Goal: Task Accomplishment & Management: Complete application form

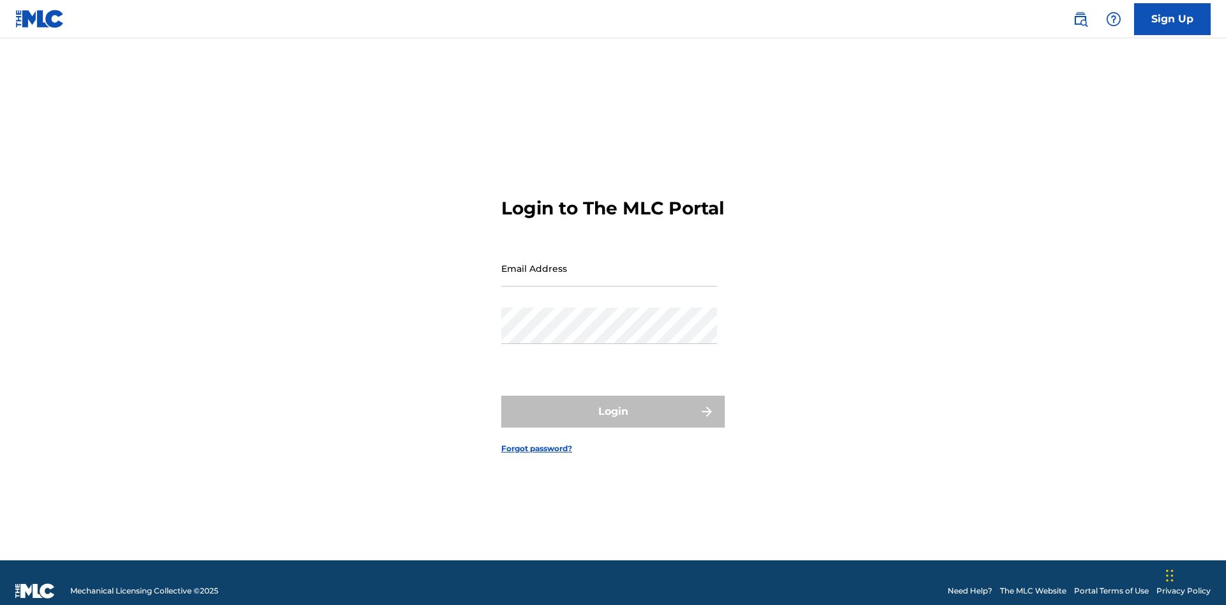
scroll to position [17, 0]
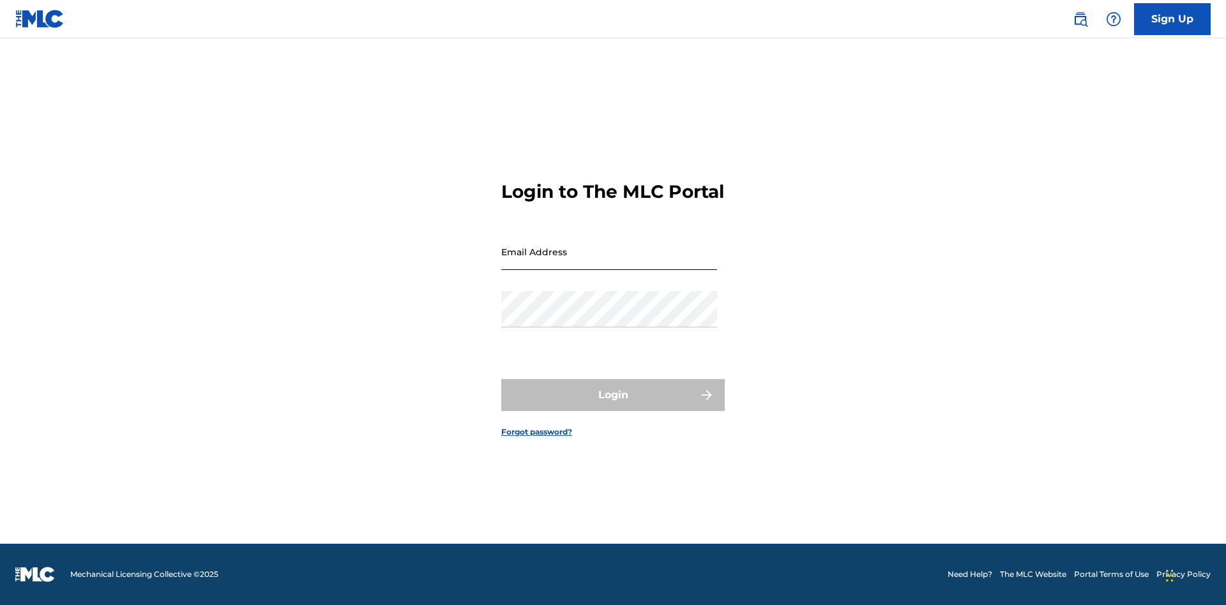
click at [609, 262] on input "Email Address" at bounding box center [609, 252] width 216 height 36
type input "[EMAIL_ADDRESS][DOMAIN_NAME]"
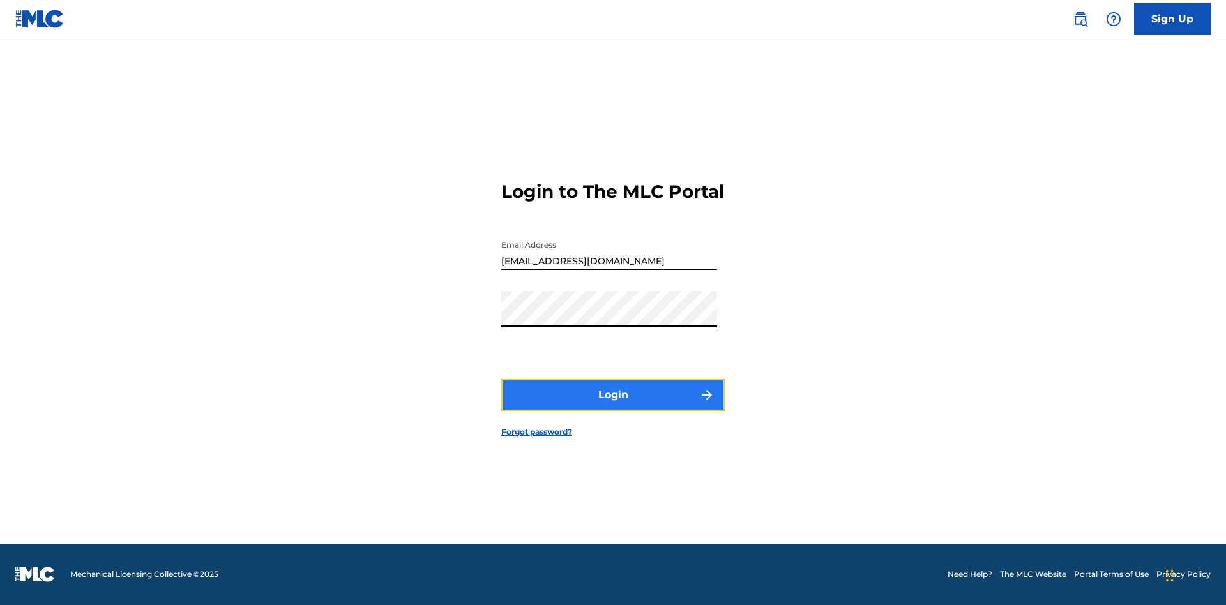
click at [613, 406] on button "Login" at bounding box center [613, 395] width 224 height 32
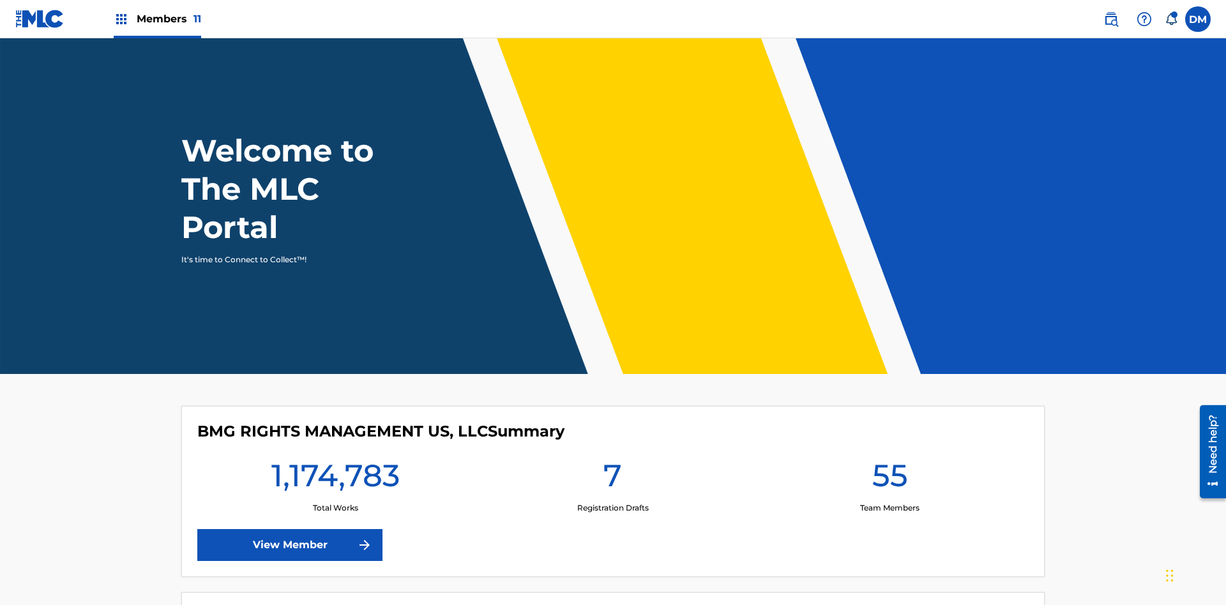
click at [157, 19] on span "Members 11" at bounding box center [169, 18] width 65 height 15
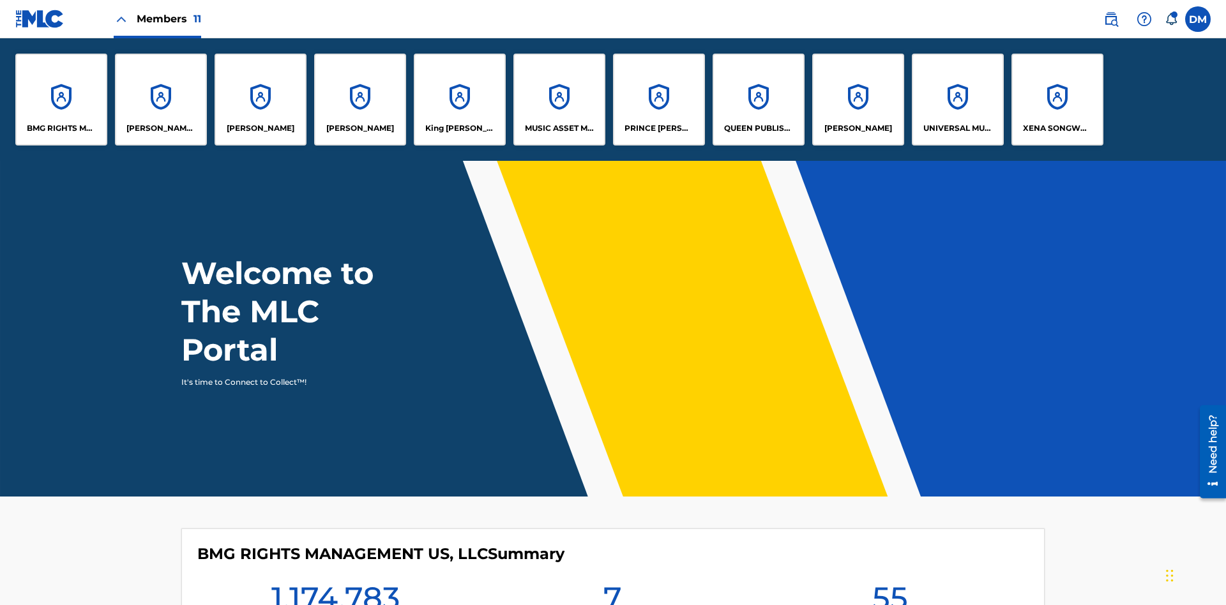
scroll to position [46, 0]
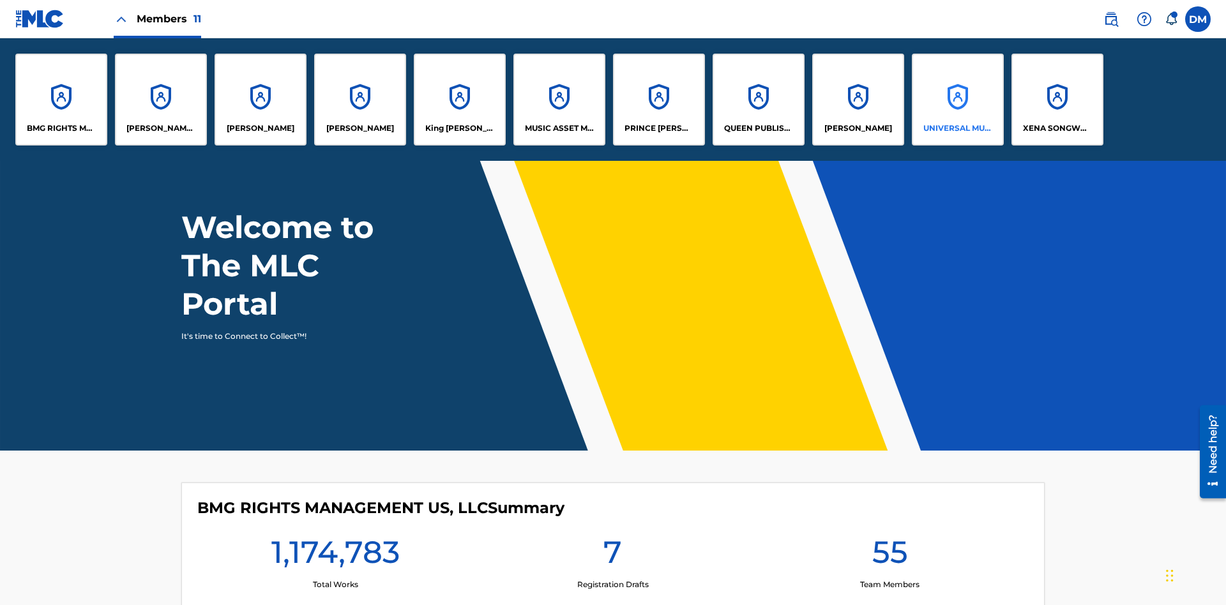
click at [957, 128] on p "UNIVERSAL MUSIC PUB GROUP" at bounding box center [958, 128] width 70 height 11
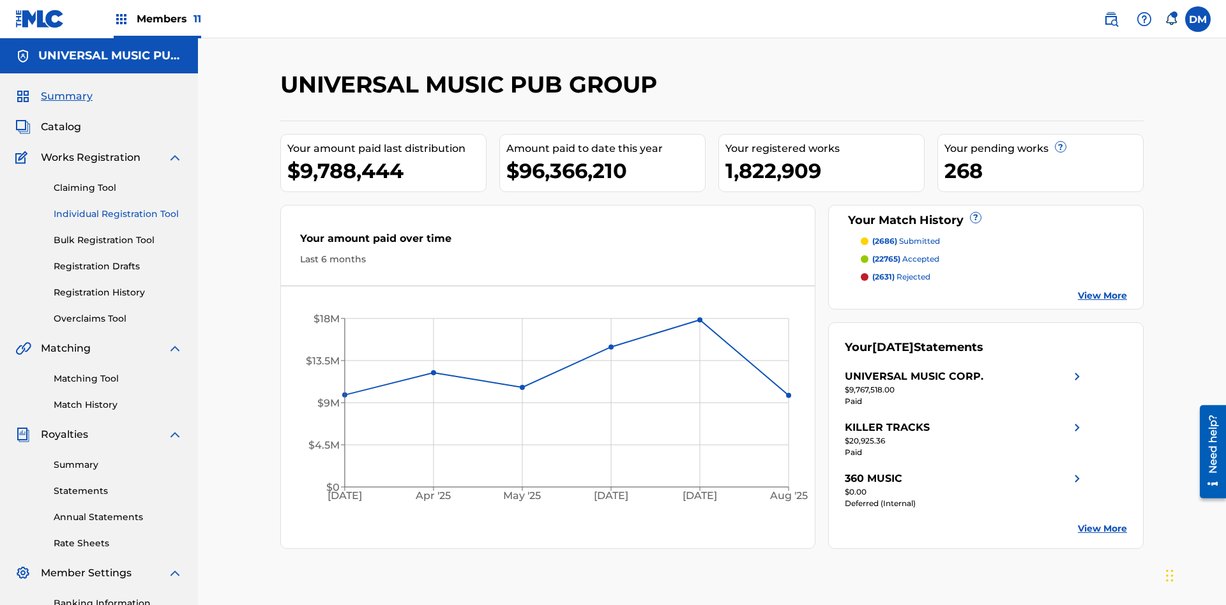
click at [118, 208] on link "Individual Registration Tool" at bounding box center [118, 214] width 129 height 13
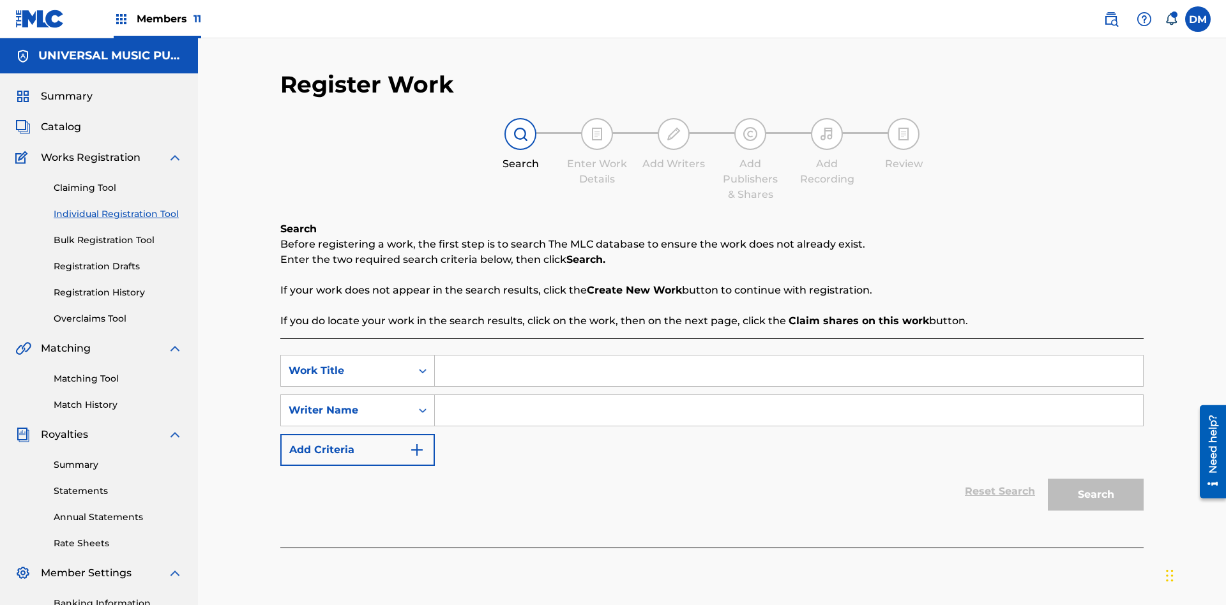
click at [789, 356] on input "Search Form" at bounding box center [789, 371] width 708 height 31
type input "Save At Writer-Add Roles Page After Adding Roles"
click at [789, 395] on input "Search Form" at bounding box center [789, 410] width 708 height 31
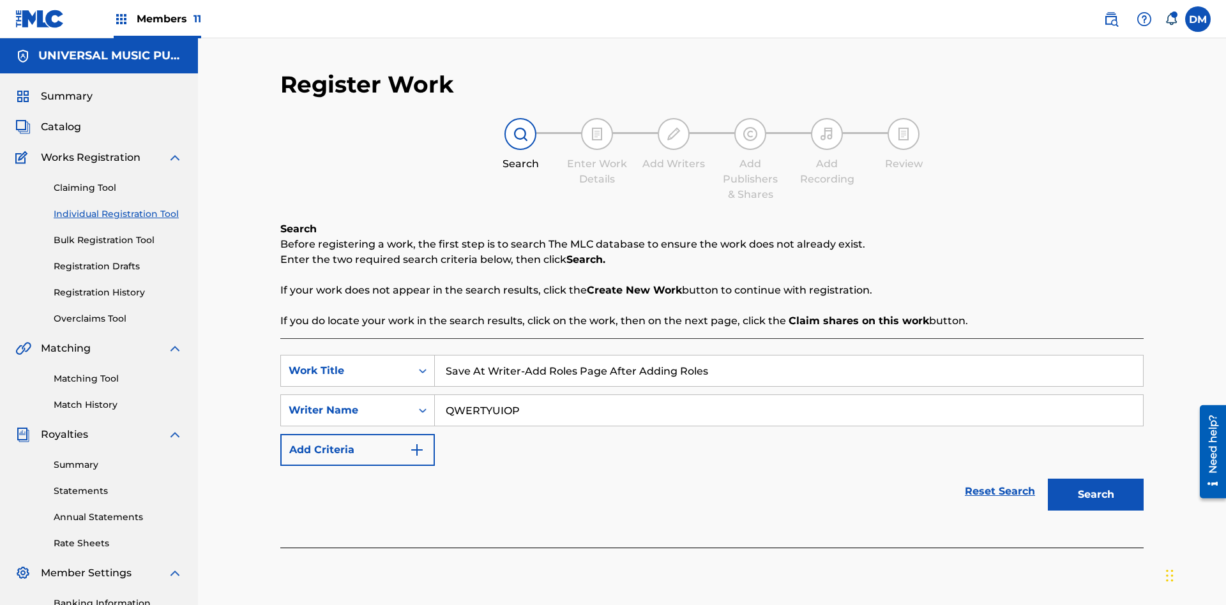
scroll to position [186, 0]
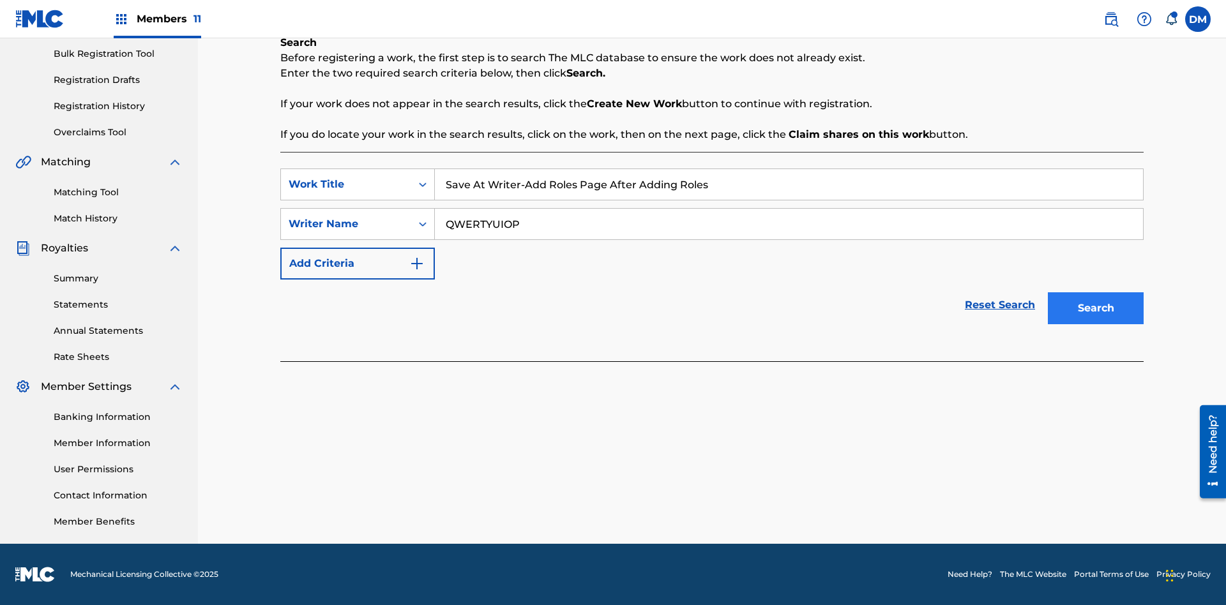
type input "QWERTYUIOP"
click at [1096, 308] on button "Search" at bounding box center [1096, 309] width 96 height 32
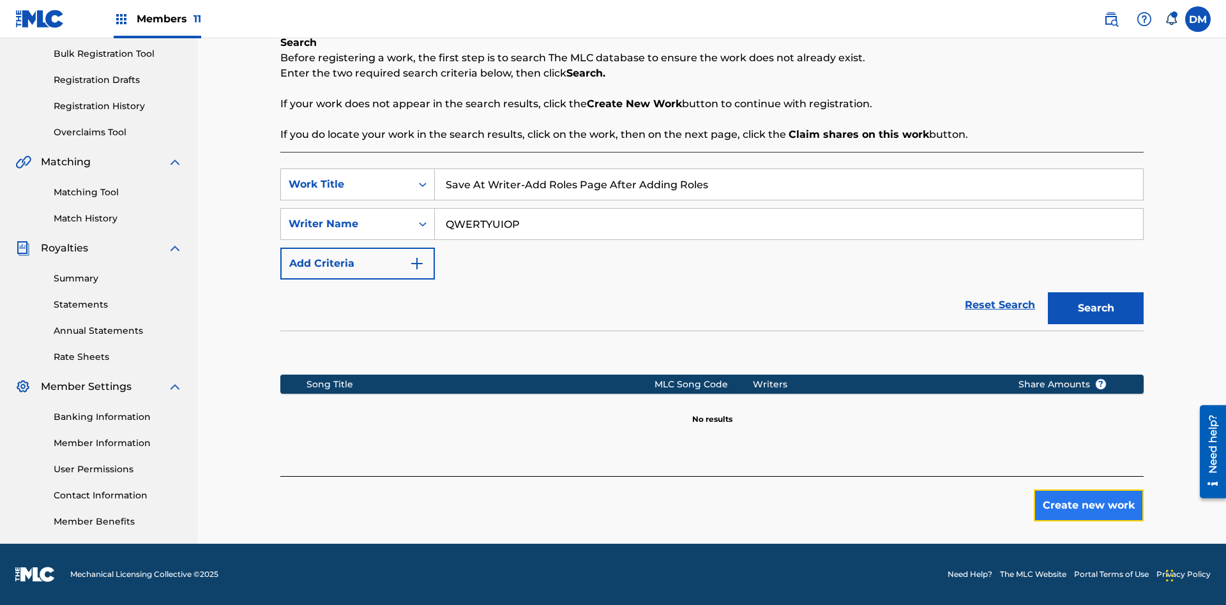
click at [1089, 506] on button "Create new work" at bounding box center [1089, 506] width 110 height 32
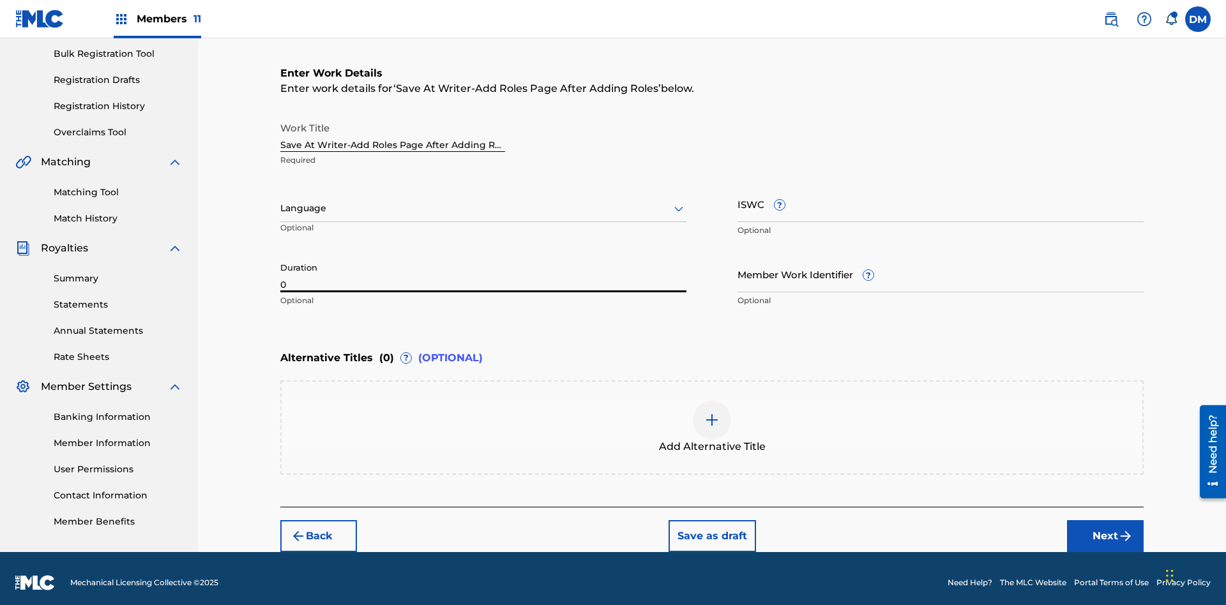
click at [483, 266] on input "0" at bounding box center [483, 274] width 406 height 36
type input "00:00"
click at [679, 201] on icon at bounding box center [678, 208] width 15 height 15
click at [941, 266] on input "Member Work Identifier ?" at bounding box center [941, 274] width 406 height 36
type input "[PHONE_NUMBER]"
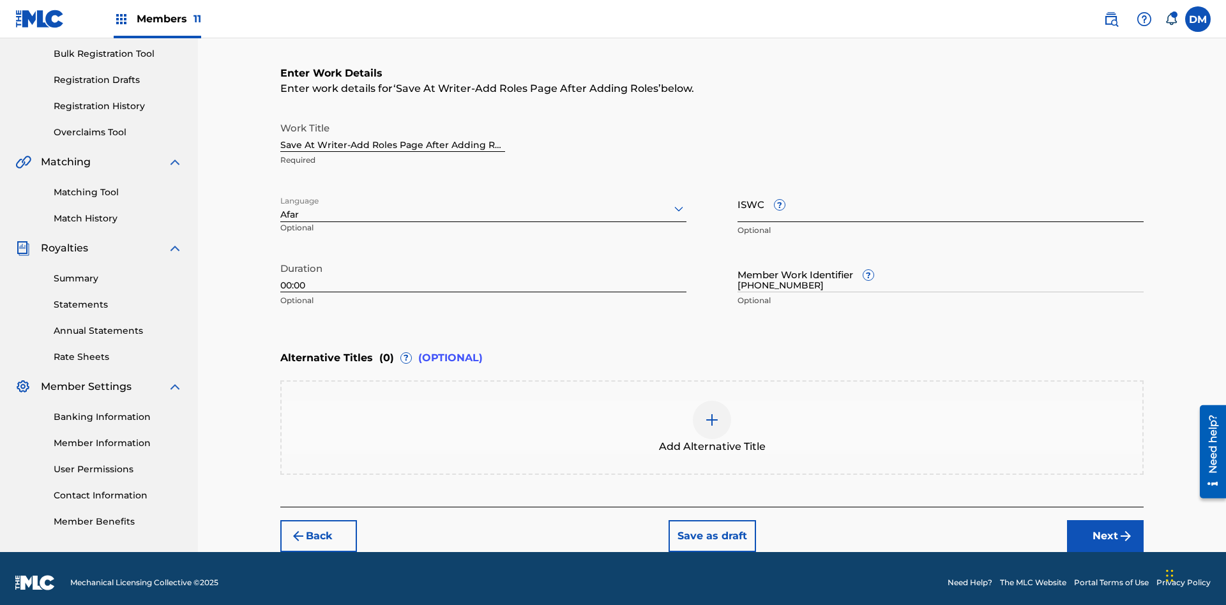
click at [941, 195] on input "ISWC ?" at bounding box center [941, 204] width 406 height 36
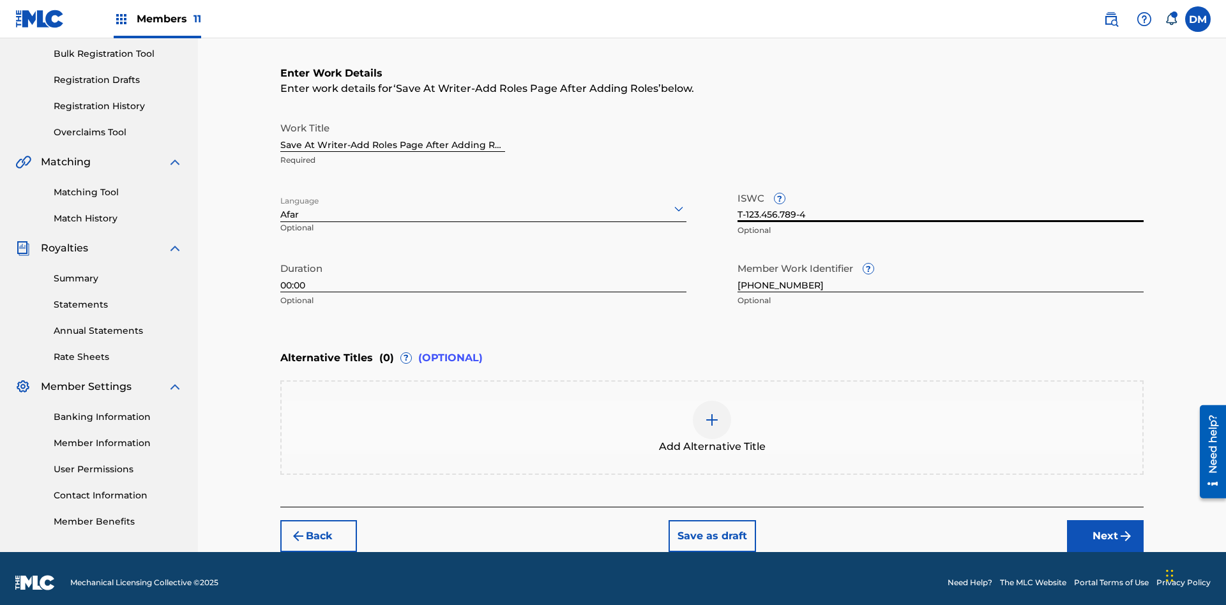
type input "T-123.456.789-4"
click at [712, 419] on img at bounding box center [711, 420] width 15 height 15
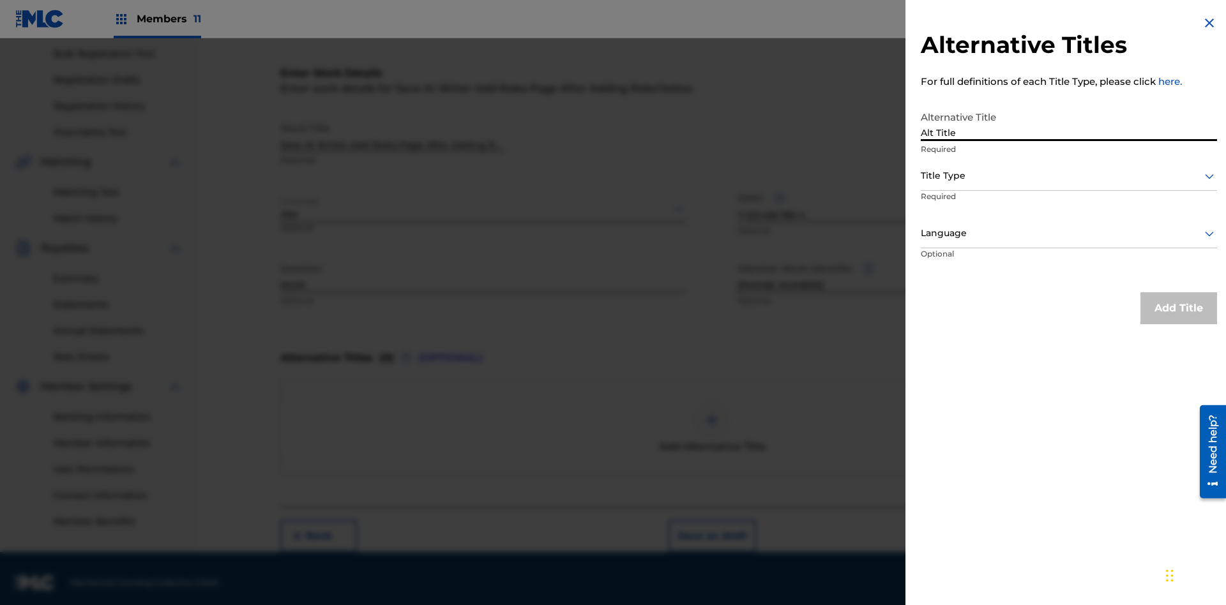
type input "Alt Title"
click at [1069, 176] on div at bounding box center [1069, 176] width 296 height 16
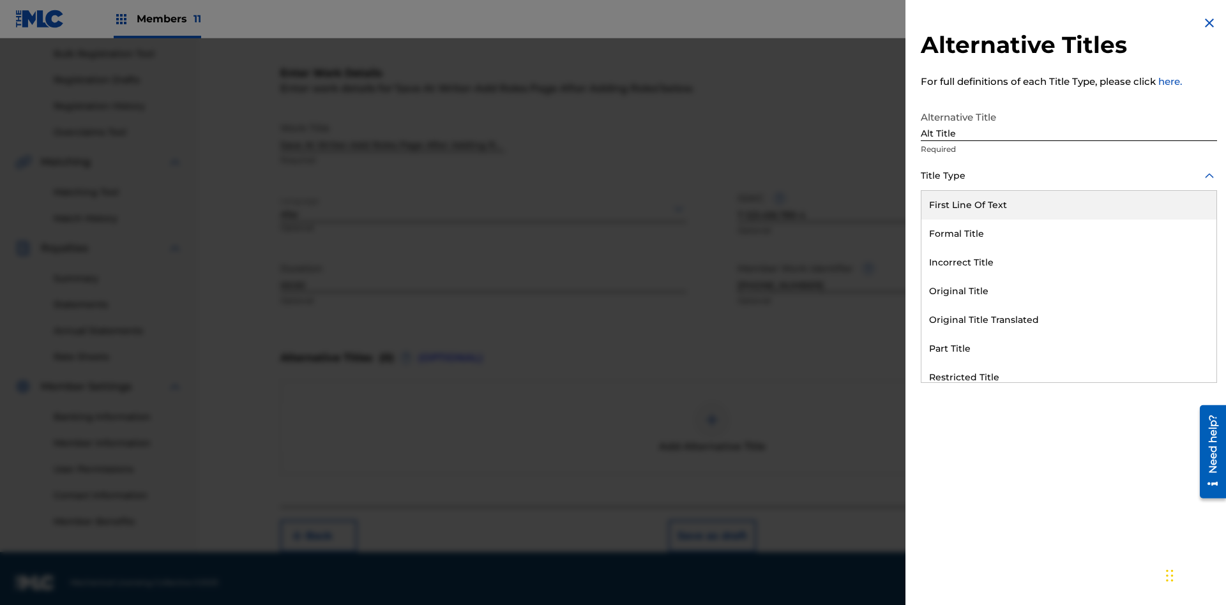
click at [1069, 291] on div "Original Title" at bounding box center [1069, 291] width 295 height 29
click at [1069, 233] on div at bounding box center [1069, 233] width 296 height 16
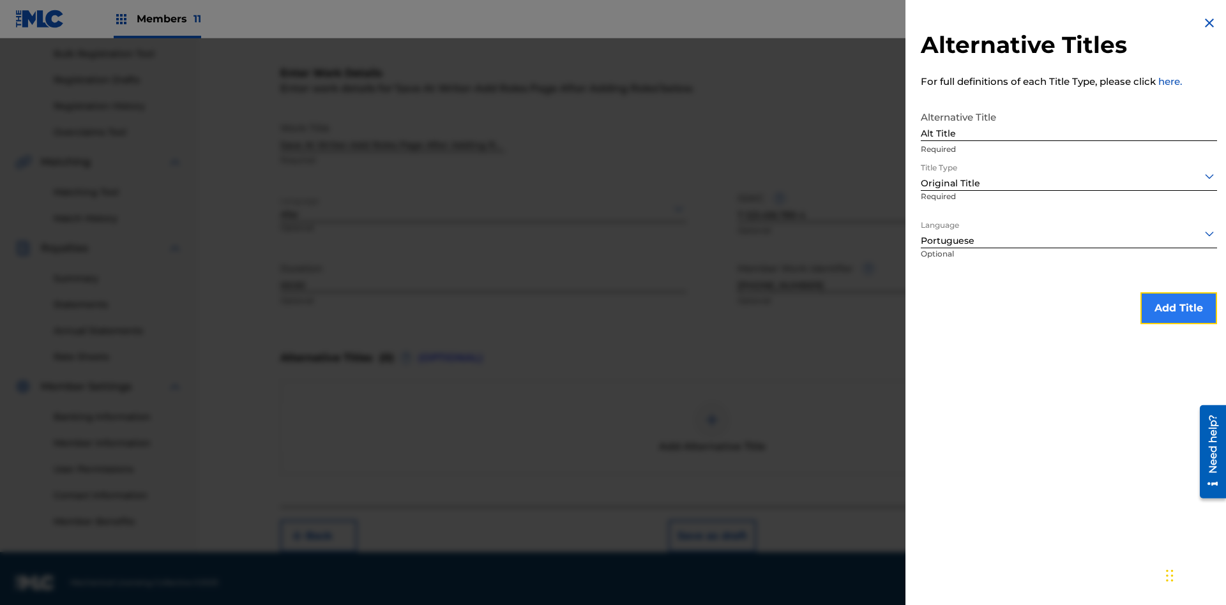
click at [1179, 308] on button "Add Title" at bounding box center [1179, 309] width 77 height 32
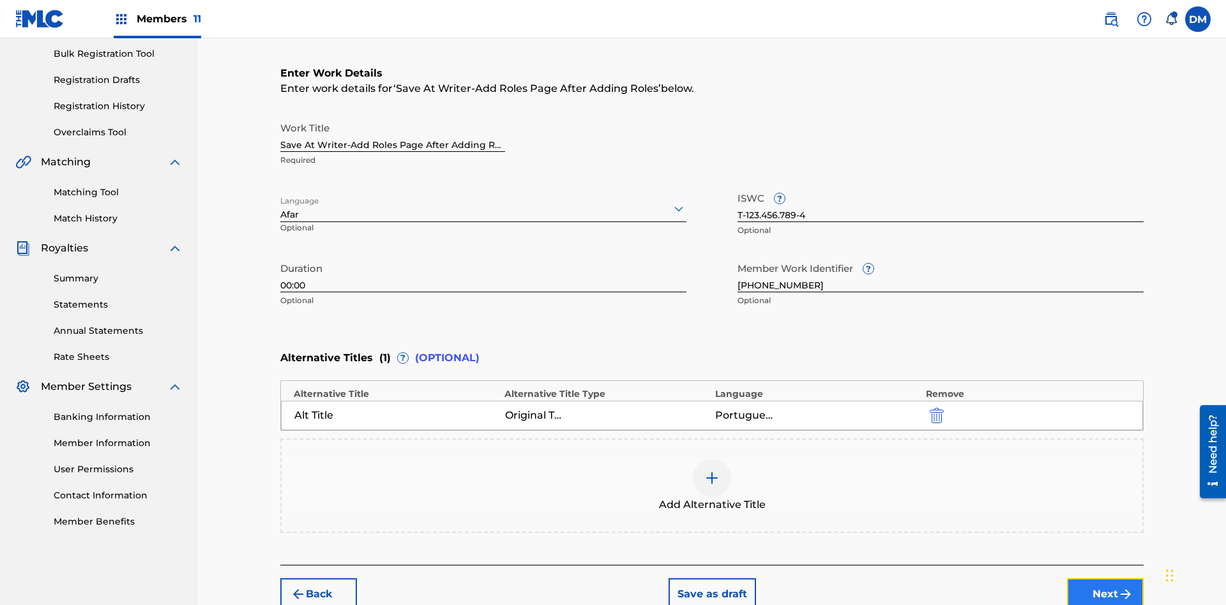
click at [1106, 579] on button "Next" at bounding box center [1105, 595] width 77 height 32
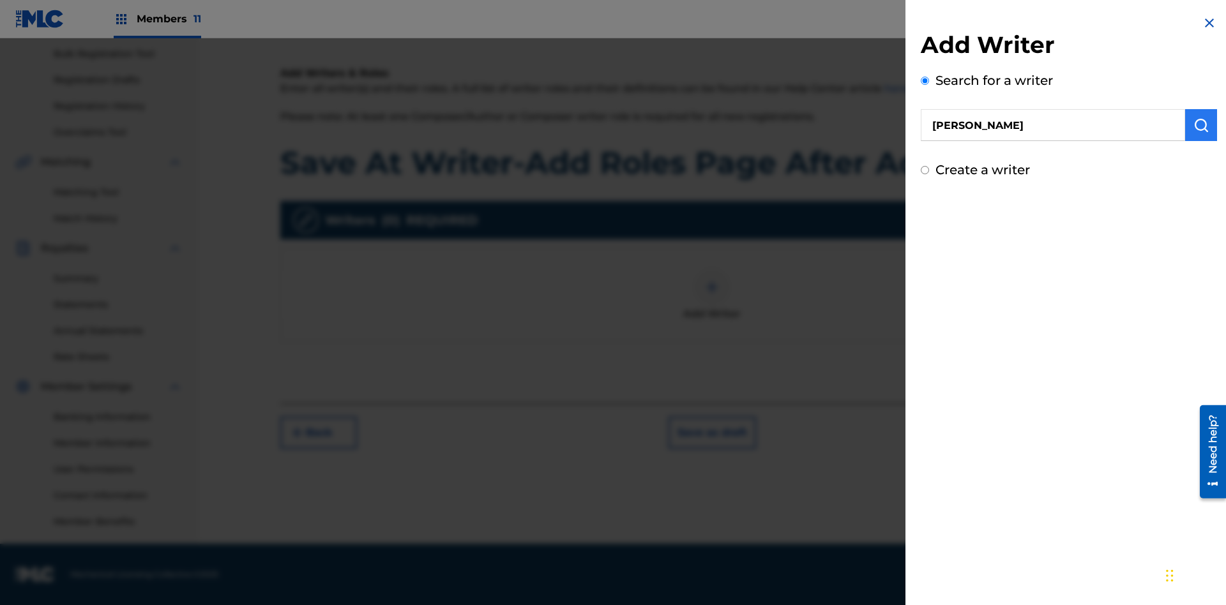
type input "[PERSON_NAME]"
click at [1201, 125] on img "submit" at bounding box center [1201, 125] width 15 height 15
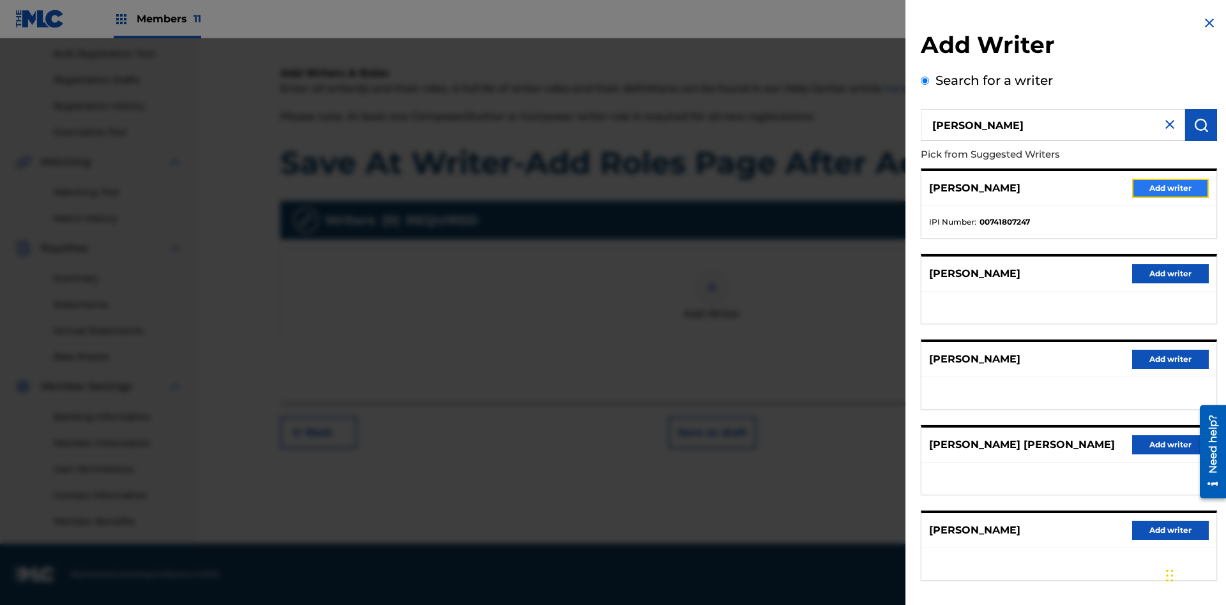
click at [1171, 188] on button "Add writer" at bounding box center [1170, 188] width 77 height 19
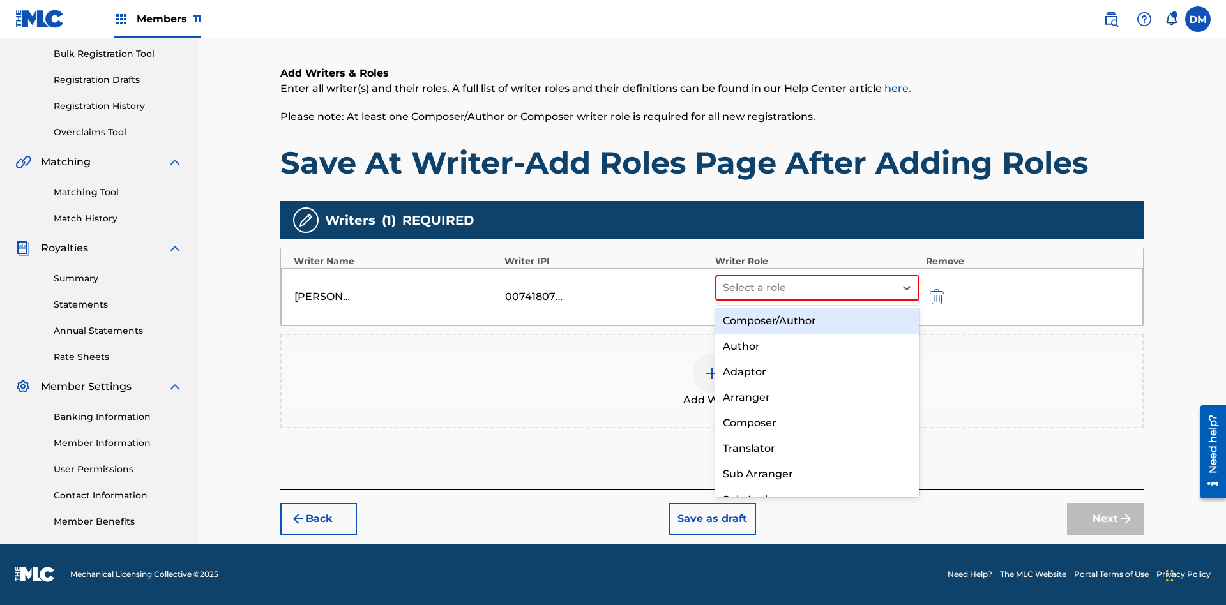
click at [817, 423] on div "Composer" at bounding box center [817, 424] width 204 height 26
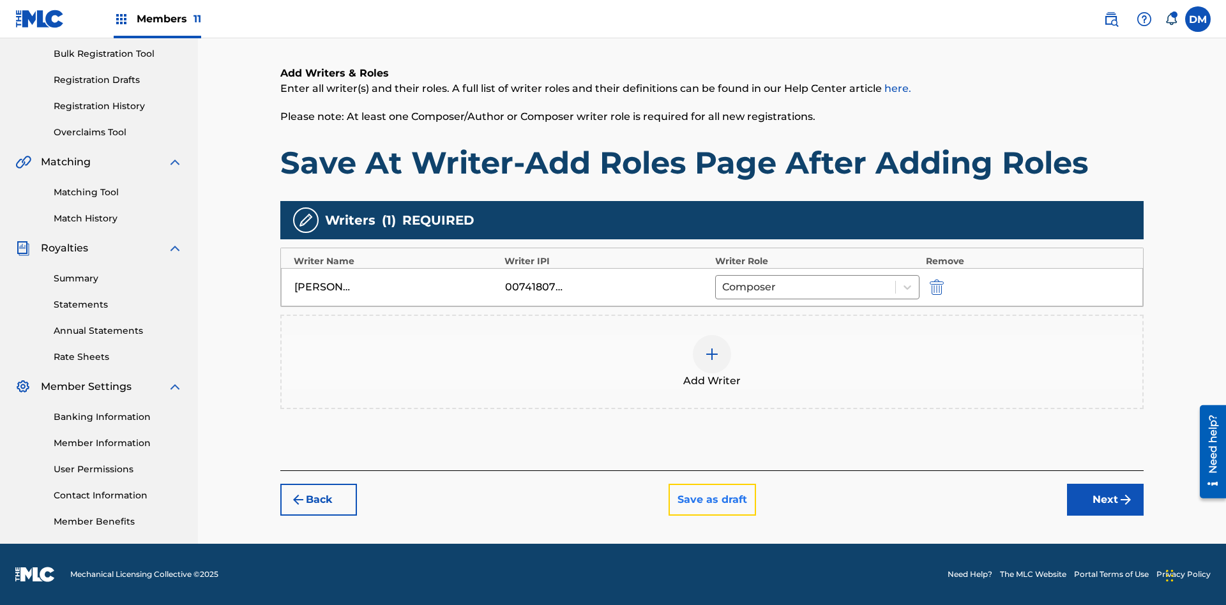
click at [711, 501] on button "Save as draft" at bounding box center [712, 500] width 87 height 32
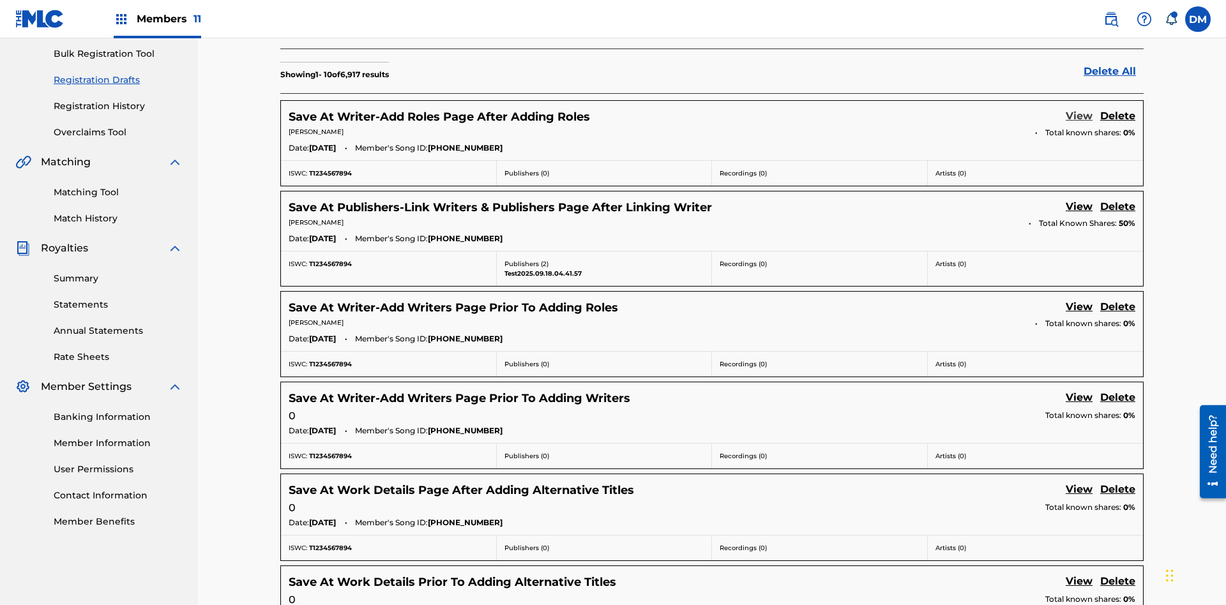
click at [1079, 109] on link "View" at bounding box center [1079, 117] width 27 height 17
